Goal: Transaction & Acquisition: Purchase product/service

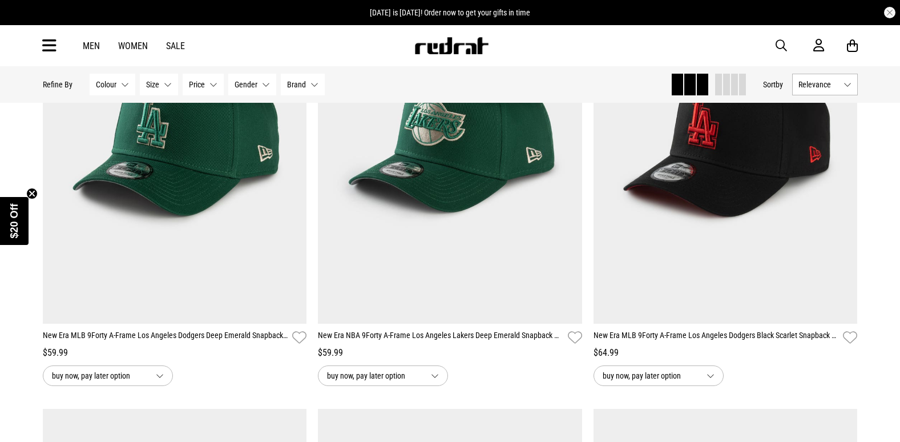
scroll to position [400, 0]
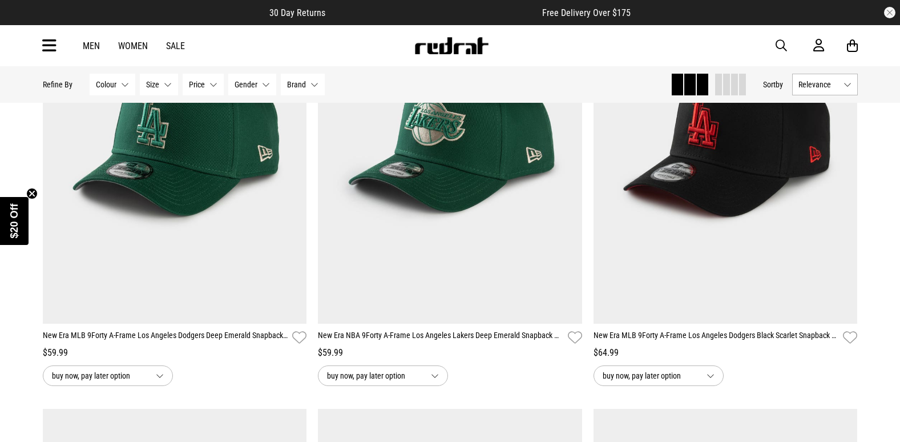
click at [786, 46] on span "button" at bounding box center [781, 46] width 11 height 14
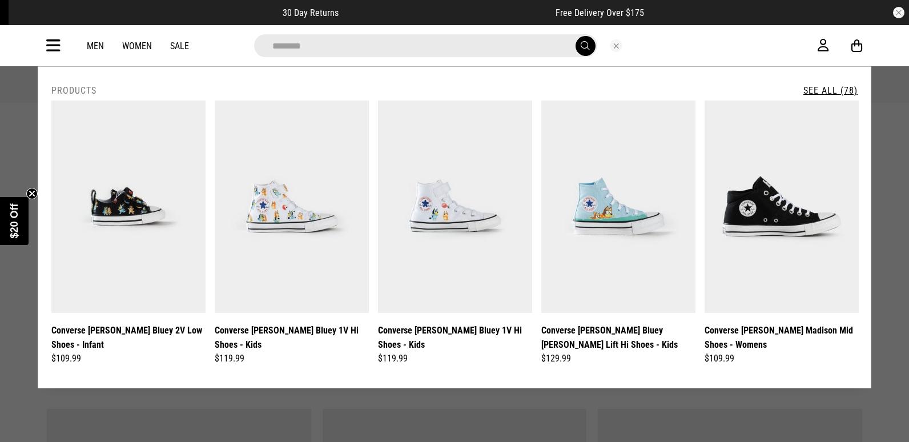
click at [576, 36] on button "submit" at bounding box center [586, 46] width 20 height 20
type input "*********"
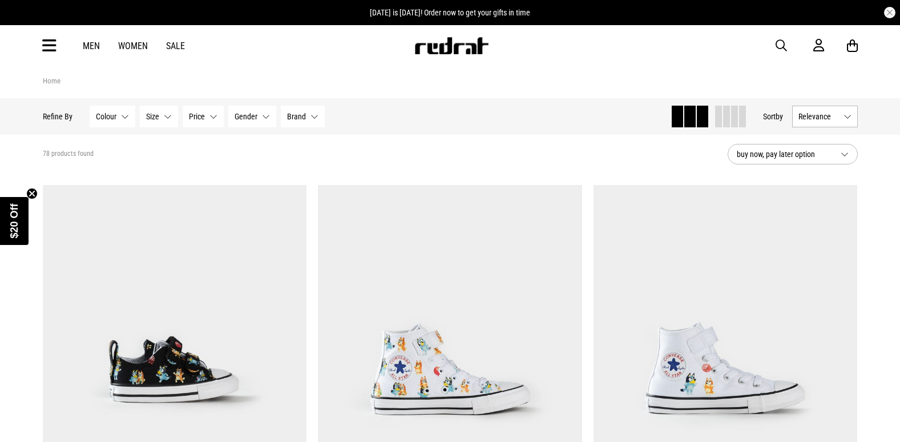
click at [814, 124] on button "Relevance" at bounding box center [826, 117] width 66 height 22
click at [822, 179] on li "Price (Lowest)" at bounding box center [825, 179] width 65 height 21
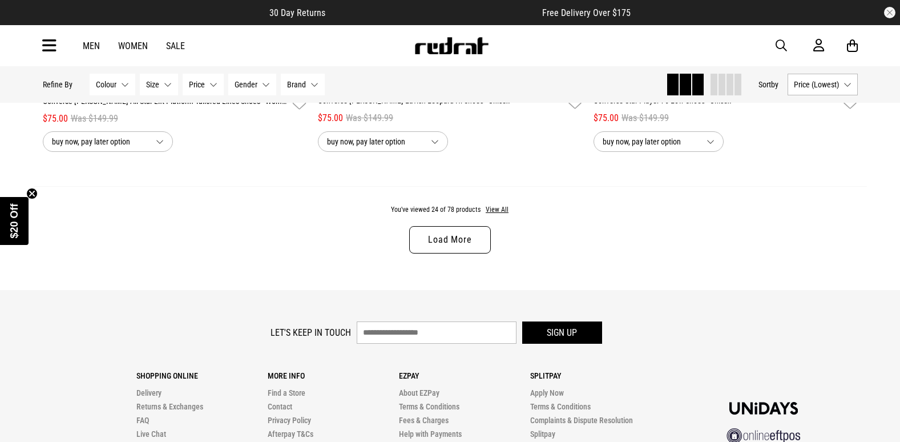
scroll to position [3663, 0]
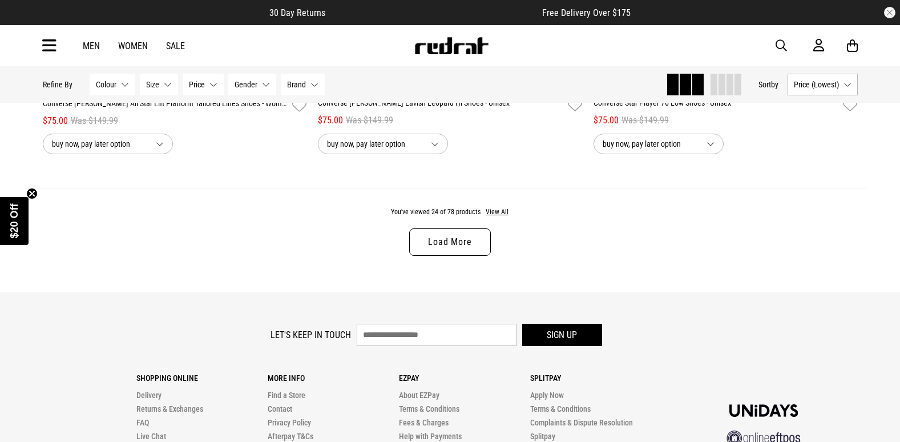
click at [466, 247] on link "Load More" at bounding box center [449, 241] width 81 height 27
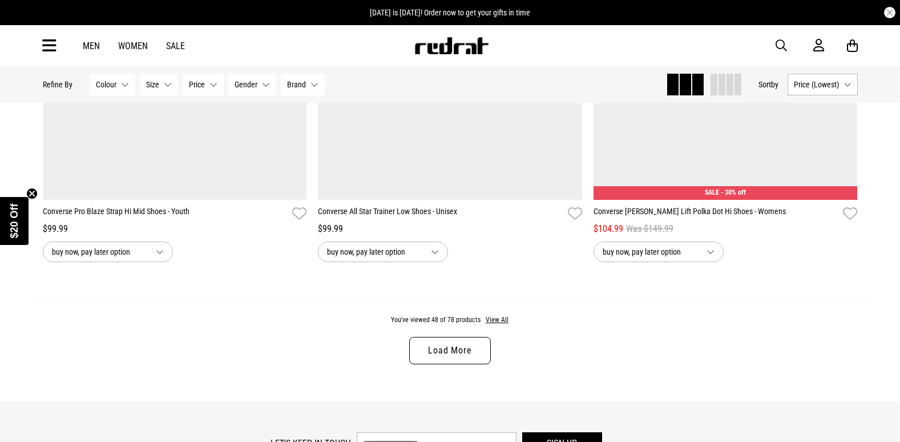
scroll to position [7195, 0]
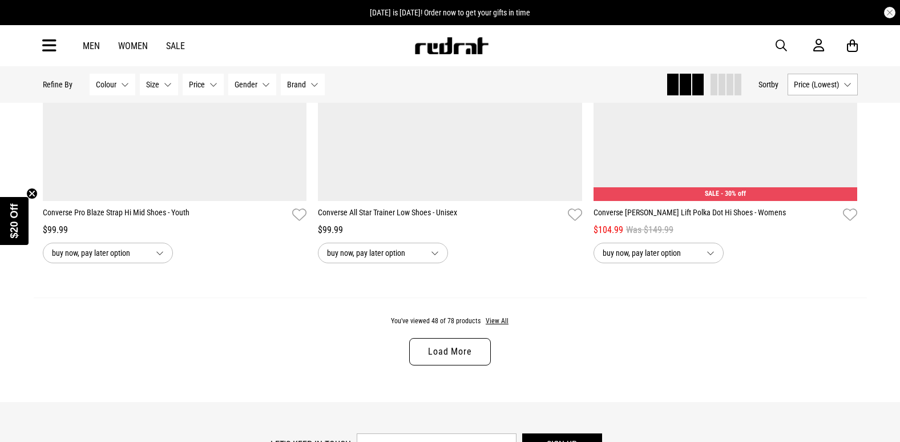
click at [471, 364] on link "Load More" at bounding box center [449, 351] width 81 height 27
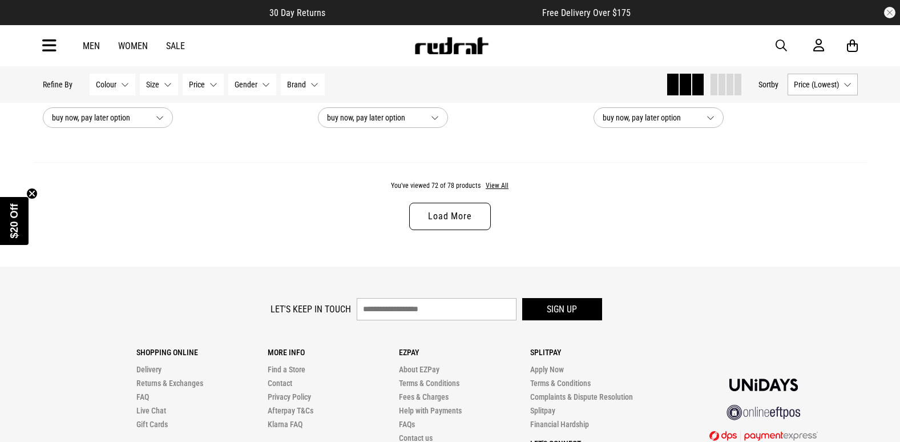
scroll to position [10906, 0]
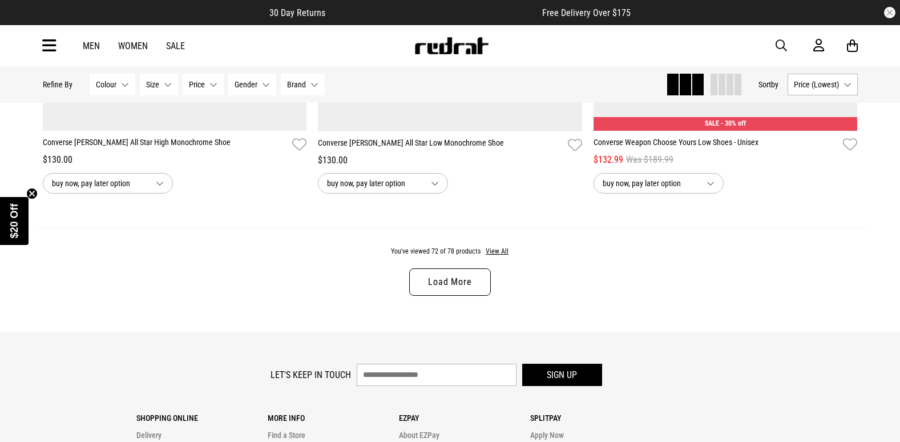
click at [436, 287] on link "Load More" at bounding box center [449, 281] width 81 height 27
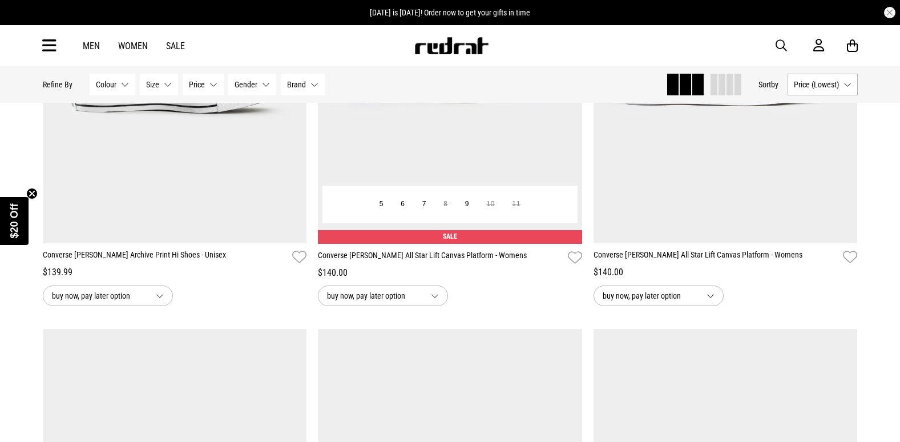
scroll to position [11591, 0]
